Goal: Task Accomplishment & Management: Manage account settings

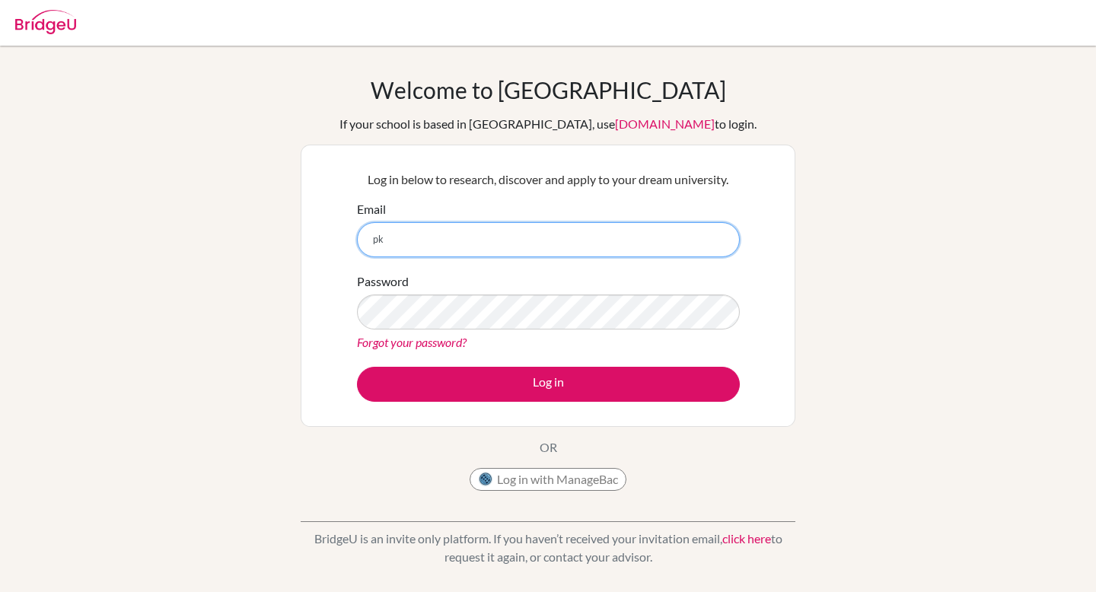
type input "p"
click at [470, 244] on input "[EMAIL_ADDRESS][DOMAIN_NAME]" at bounding box center [548, 239] width 383 height 35
type input "\"
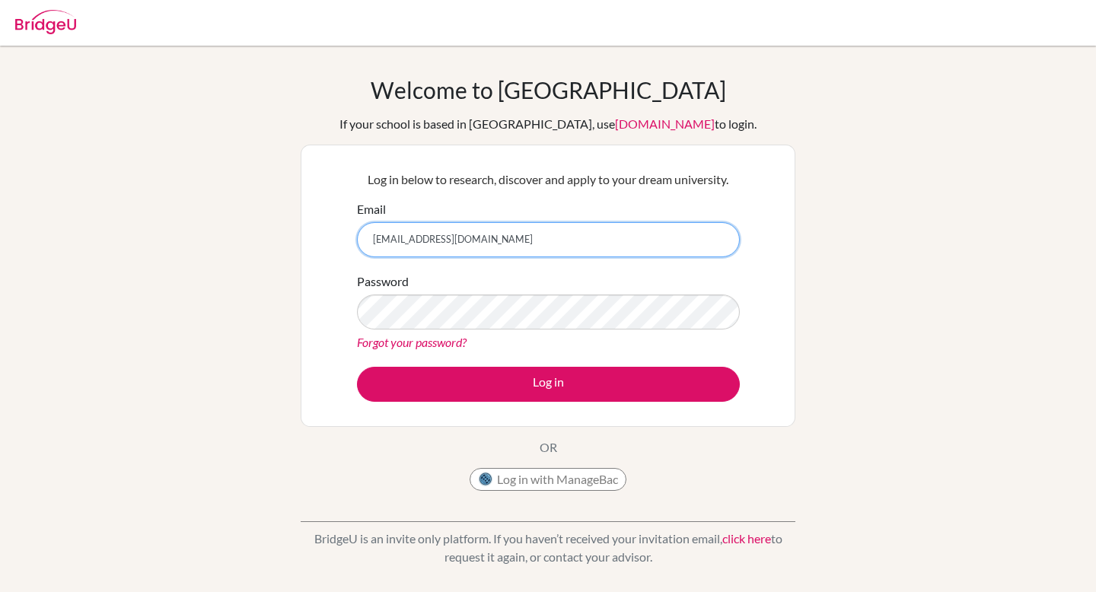
type input "[EMAIL_ADDRESS][DOMAIN_NAME]"
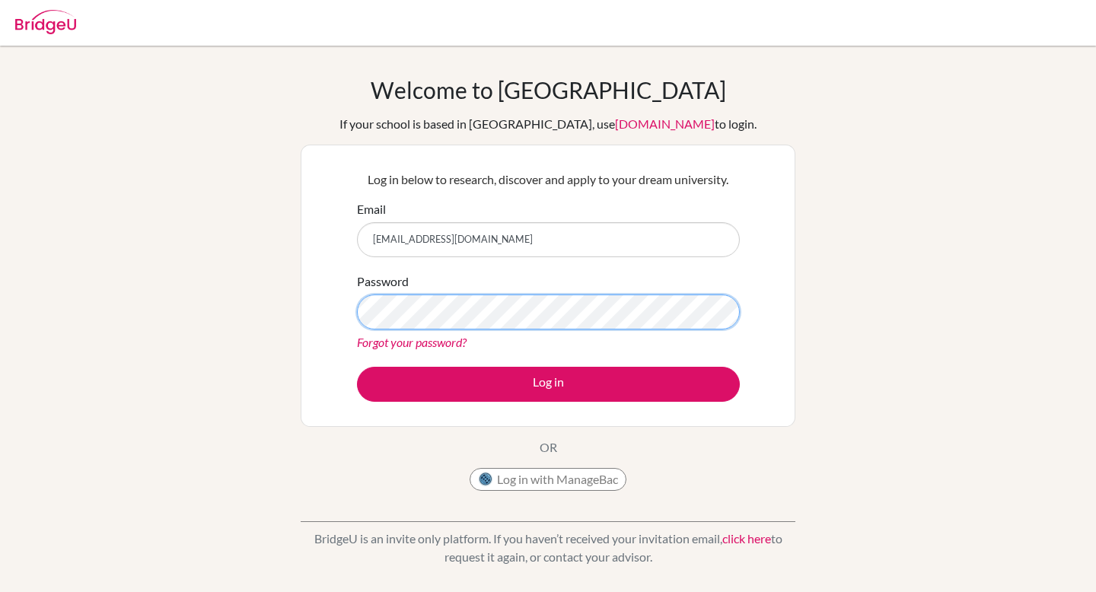
click at [357, 367] on button "Log in" at bounding box center [548, 384] width 383 height 35
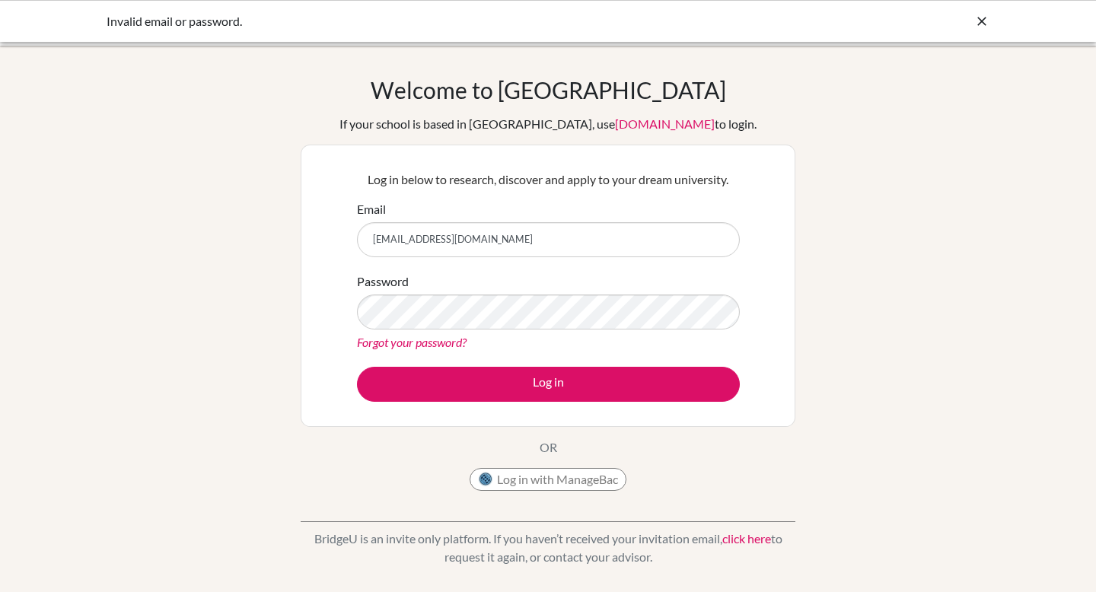
click at [388, 338] on link "Forgot your password?" at bounding box center [412, 342] width 110 height 14
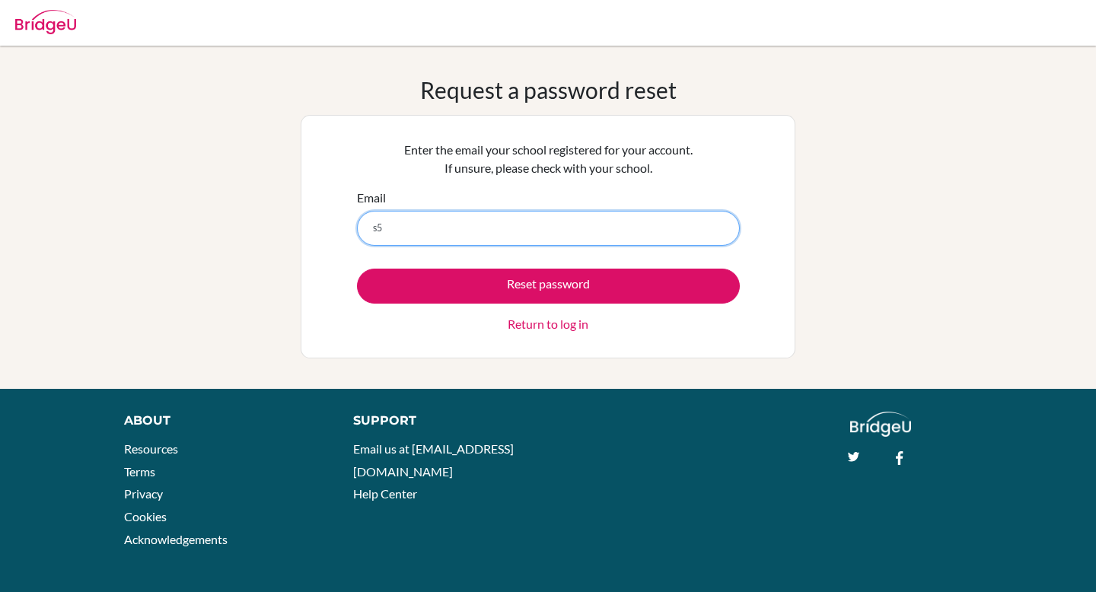
type input "[EMAIL_ADDRESS][DOMAIN_NAME]"
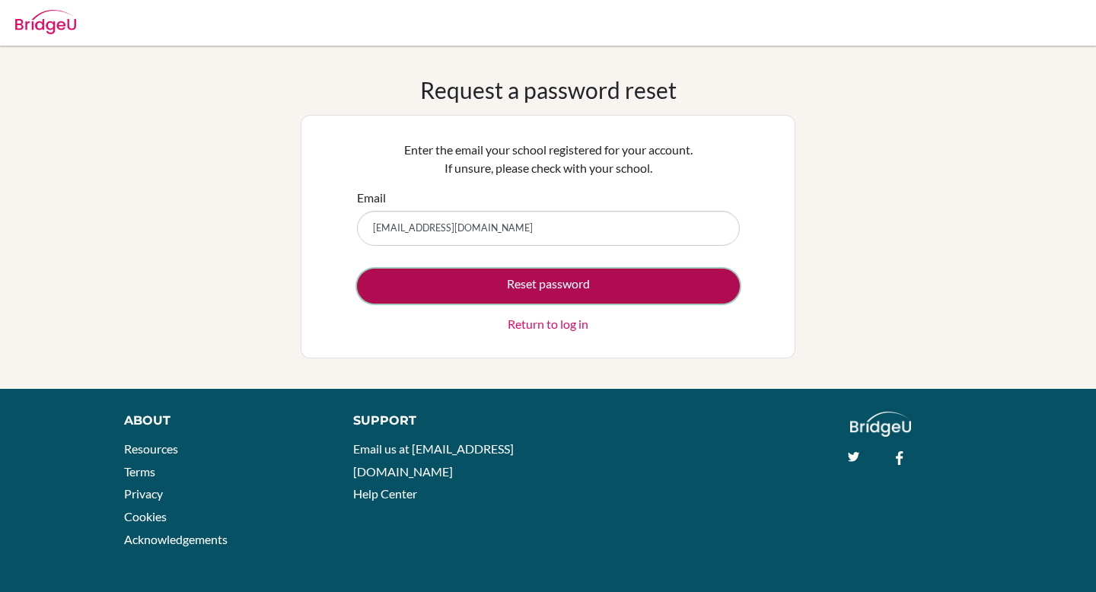
click at [433, 277] on button "Reset password" at bounding box center [548, 286] width 383 height 35
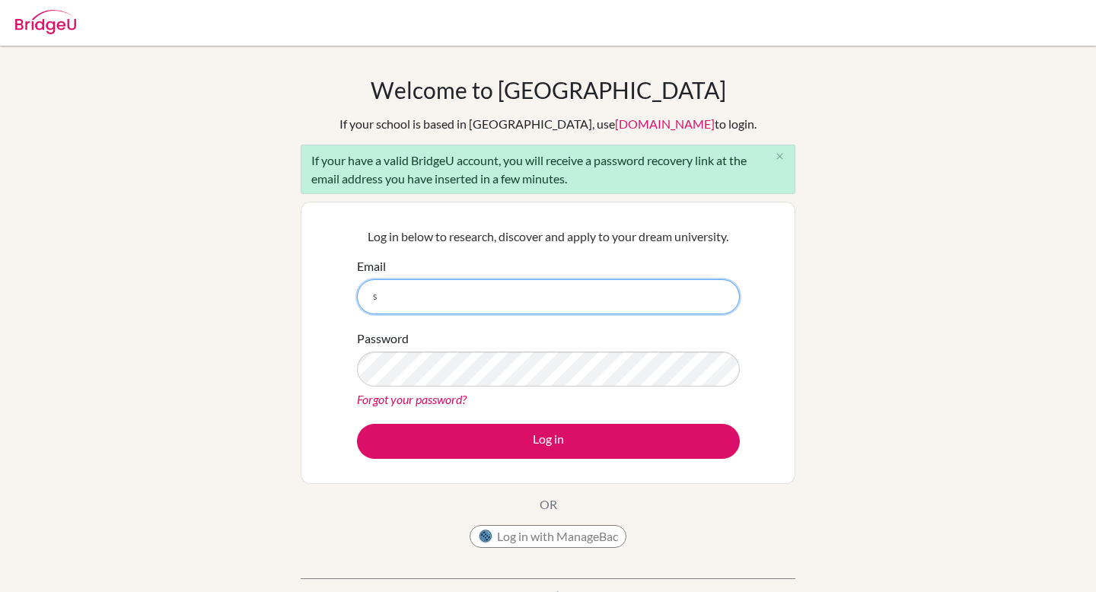
type input "[EMAIL_ADDRESS][DOMAIN_NAME]"
click at [431, 297] on input "[EMAIL_ADDRESS][DOMAIN_NAME]" at bounding box center [548, 296] width 383 height 35
type input "s"
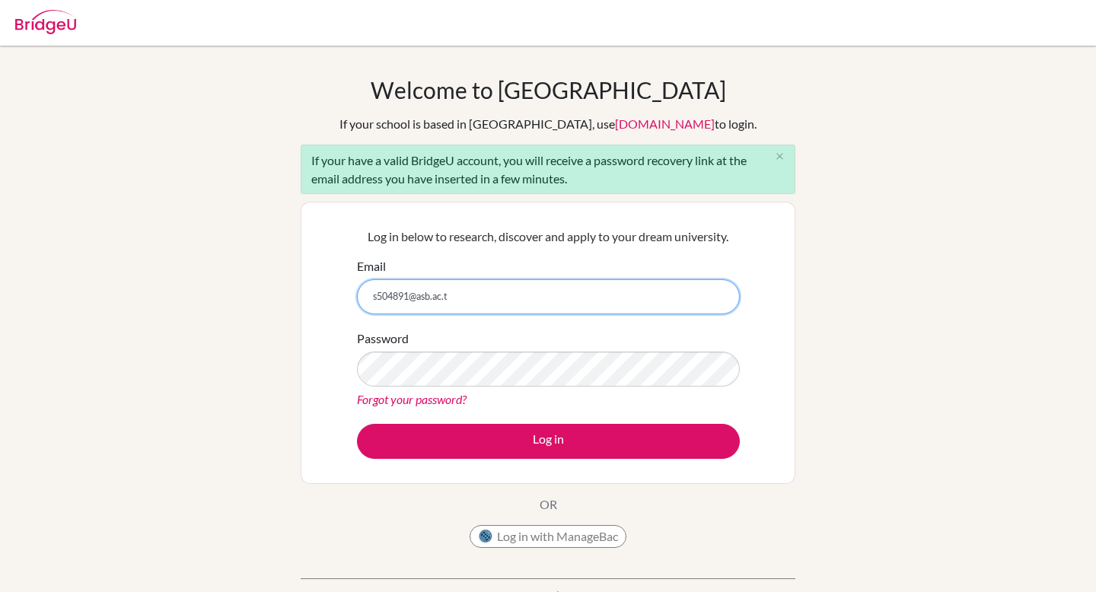
type input "[EMAIL_ADDRESS][DOMAIN_NAME]"
click at [418, 287] on input "[EMAIL_ADDRESS][DOMAIN_NAME]" at bounding box center [548, 296] width 383 height 35
type input "x"
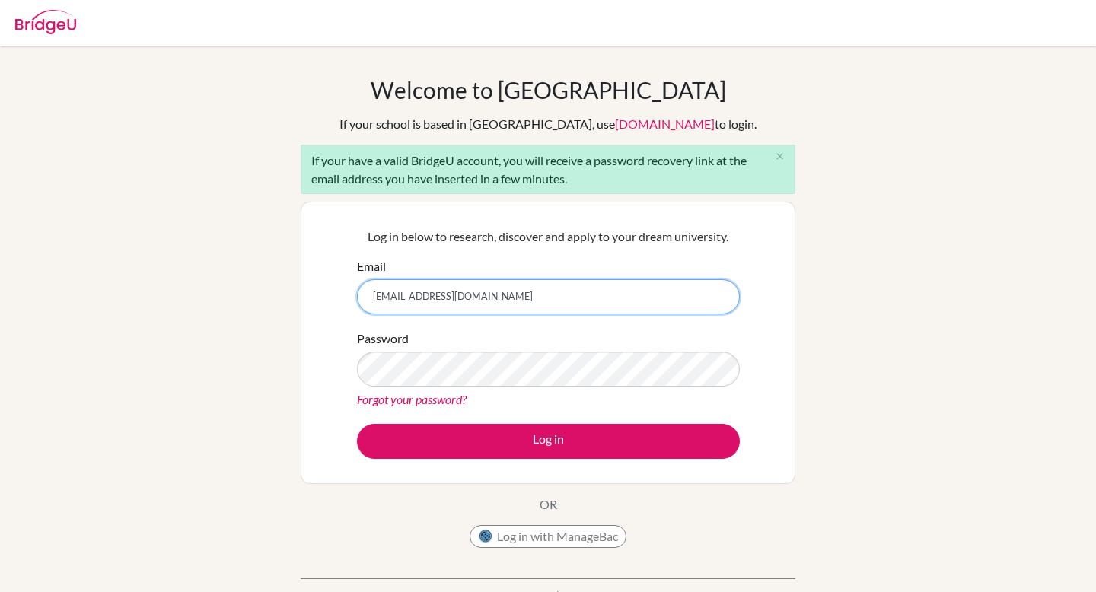
type input "chanthakan.p2026@asbsk.ac.th"
click at [468, 347] on div "Password Forgot your password?" at bounding box center [548, 369] width 383 height 79
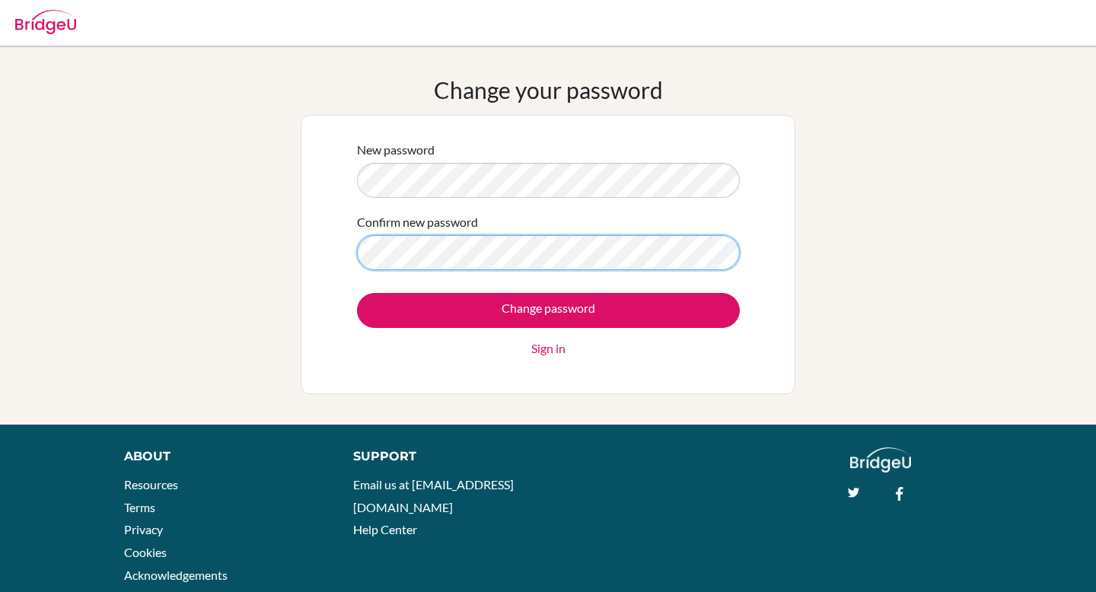
click at [357, 293] on input "Change password" at bounding box center [548, 310] width 383 height 35
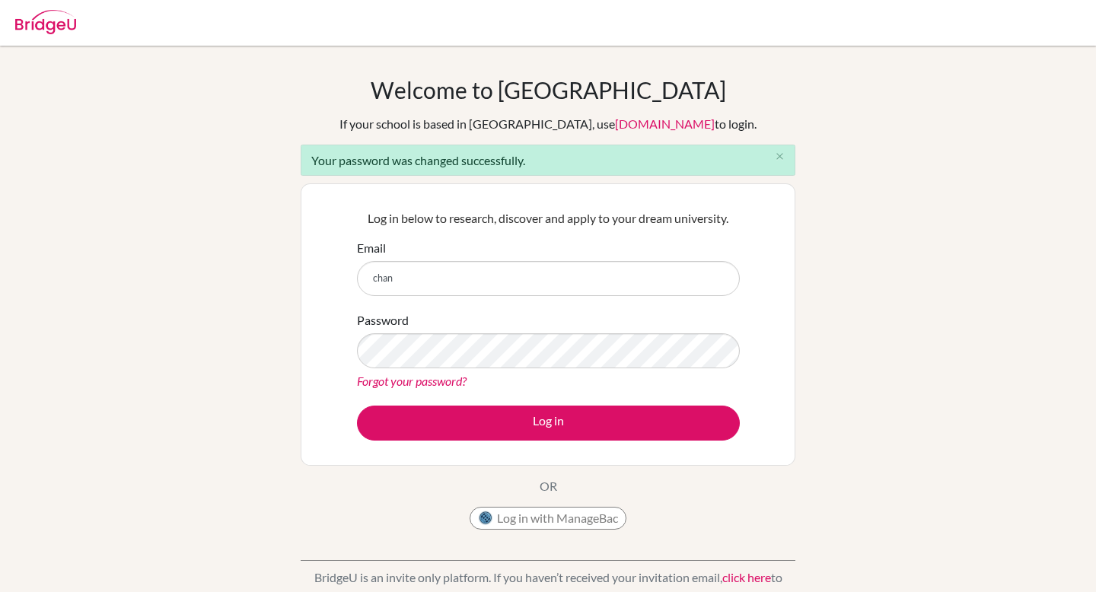
type input "[EMAIL_ADDRESS][DOMAIN_NAME]"
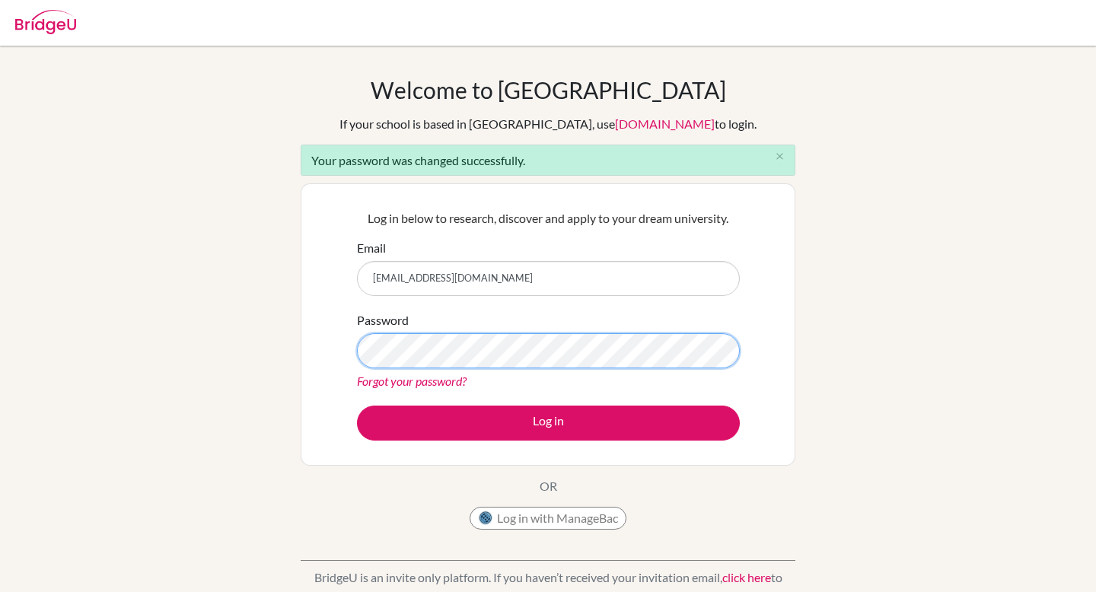
click at [357, 406] on button "Log in" at bounding box center [548, 423] width 383 height 35
